Goal: Transaction & Acquisition: Purchase product/service

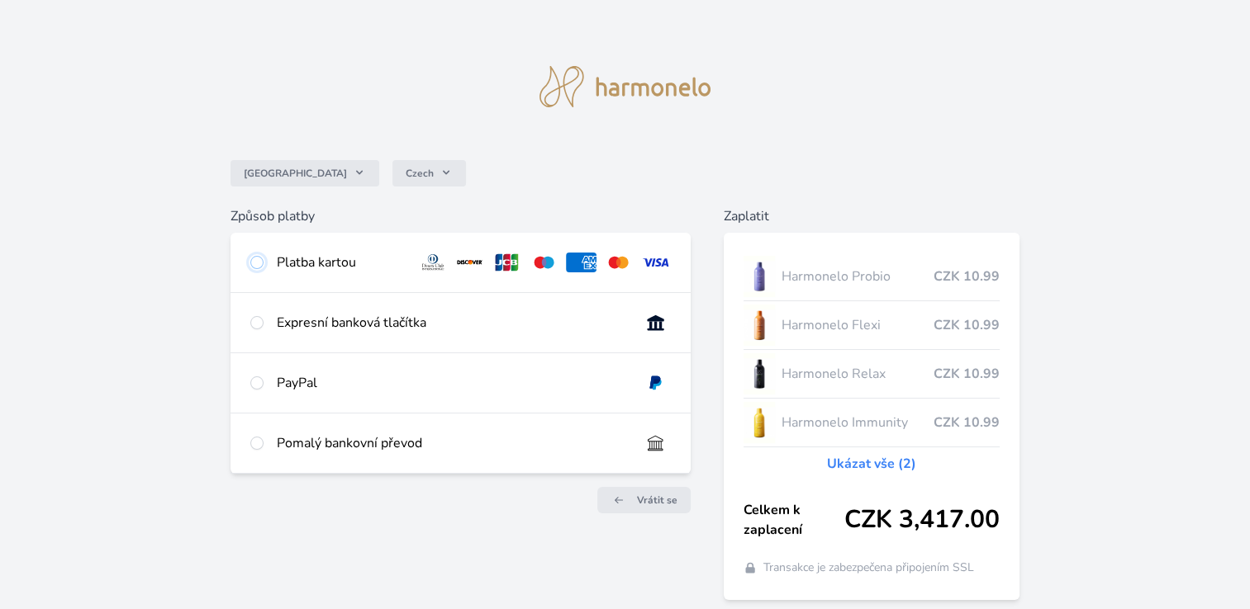
click at [256, 262] on input "radio" at bounding box center [256, 262] width 13 height 13
radio input "true"
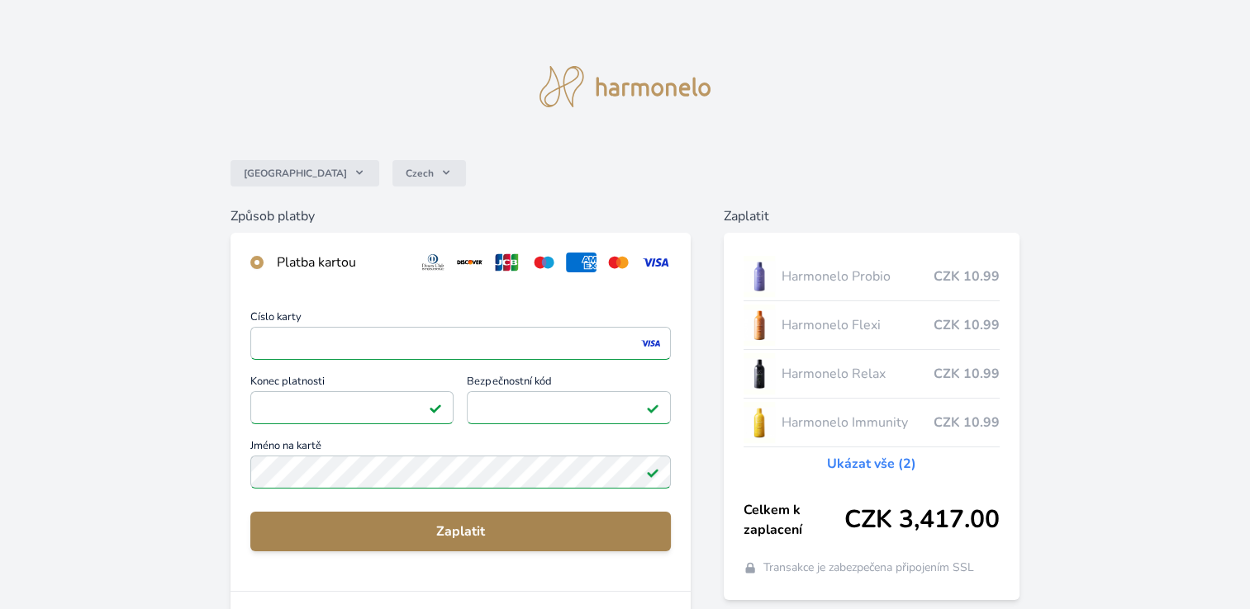
click at [472, 530] on span "Zaplatit" at bounding box center [460, 532] width 394 height 20
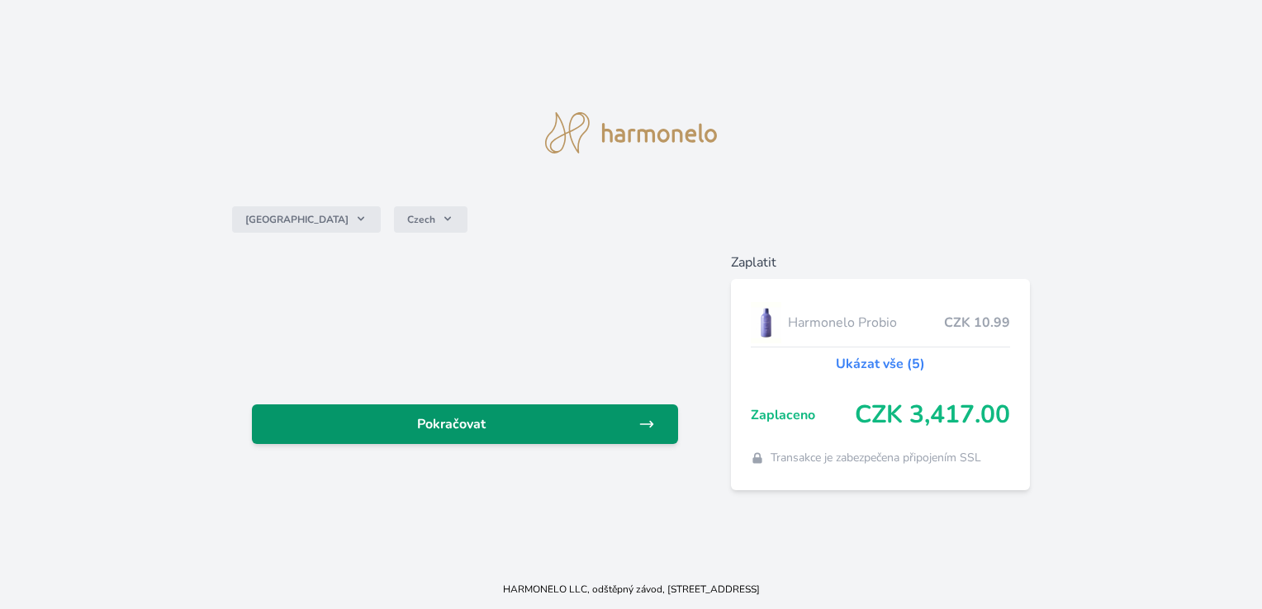
click at [455, 438] on link "Pokračovat" at bounding box center [464, 425] width 425 height 40
